Goal: Book appointment/travel/reservation

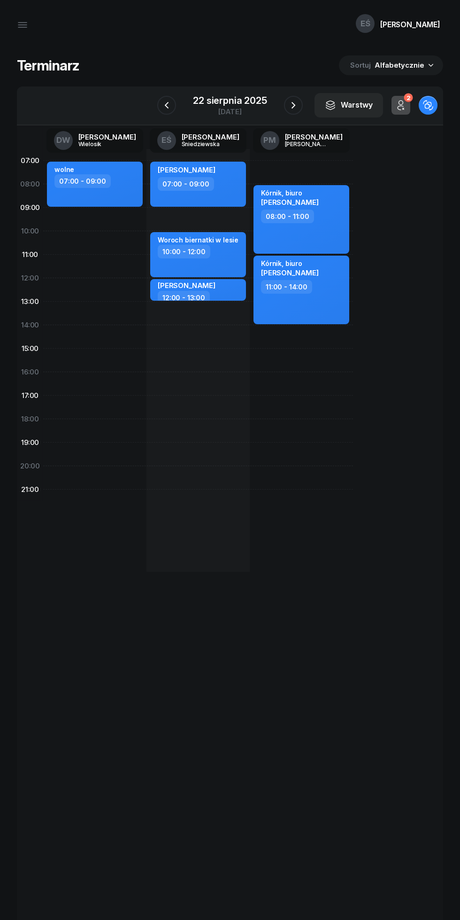
click at [274, 534] on div "Kórnik, biuro [PERSON_NAME] 08:00 - 11:00 Kórnik, biuro [PERSON_NAME] 11:00 - 1…" at bounding box center [301, 360] width 103 height 423
select select "22"
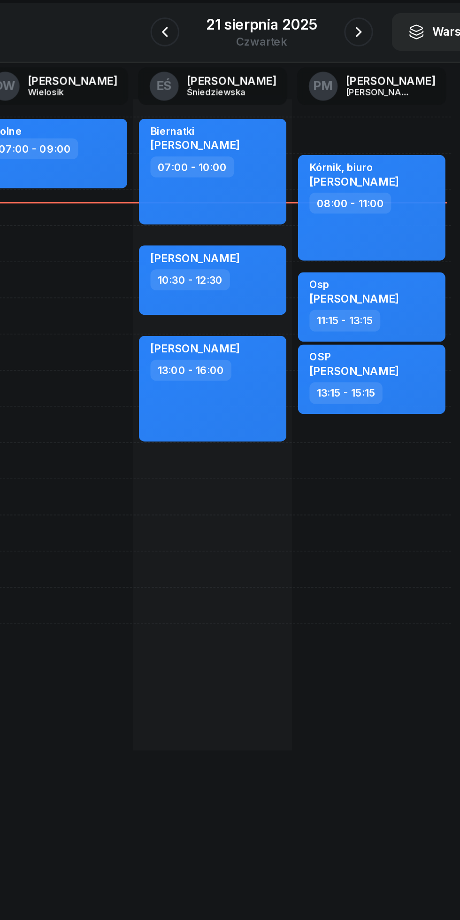
click at [293, 105] on icon "button" at bounding box center [293, 105] width 11 height 11
